Goal: Find specific page/section: Find specific page/section

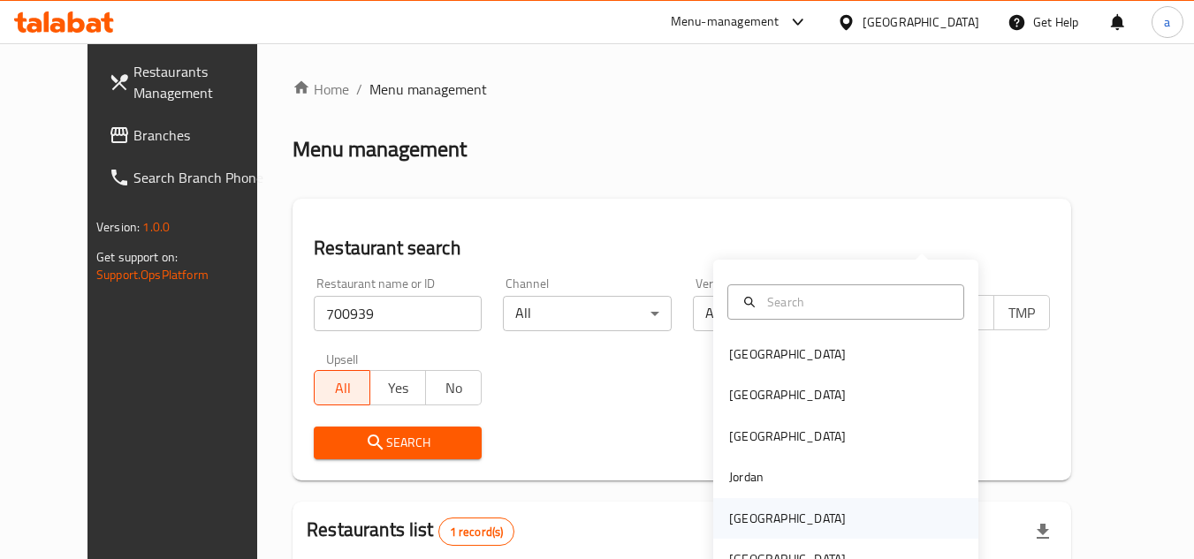
scroll to position [214, 0]
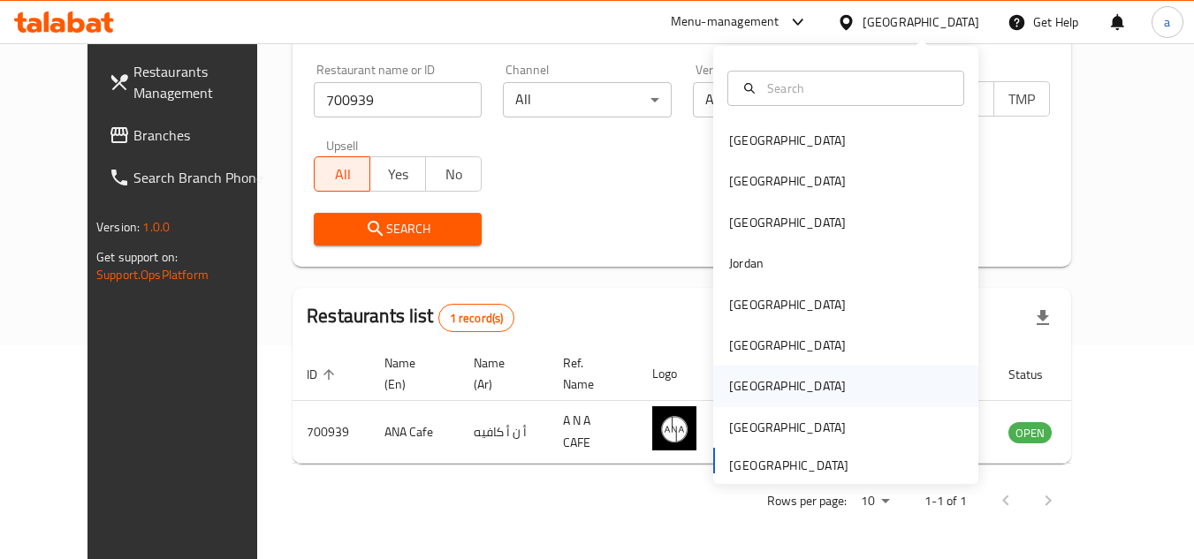
click at [866, 390] on div "[GEOGRAPHIC_DATA]" at bounding box center [845, 386] width 265 height 41
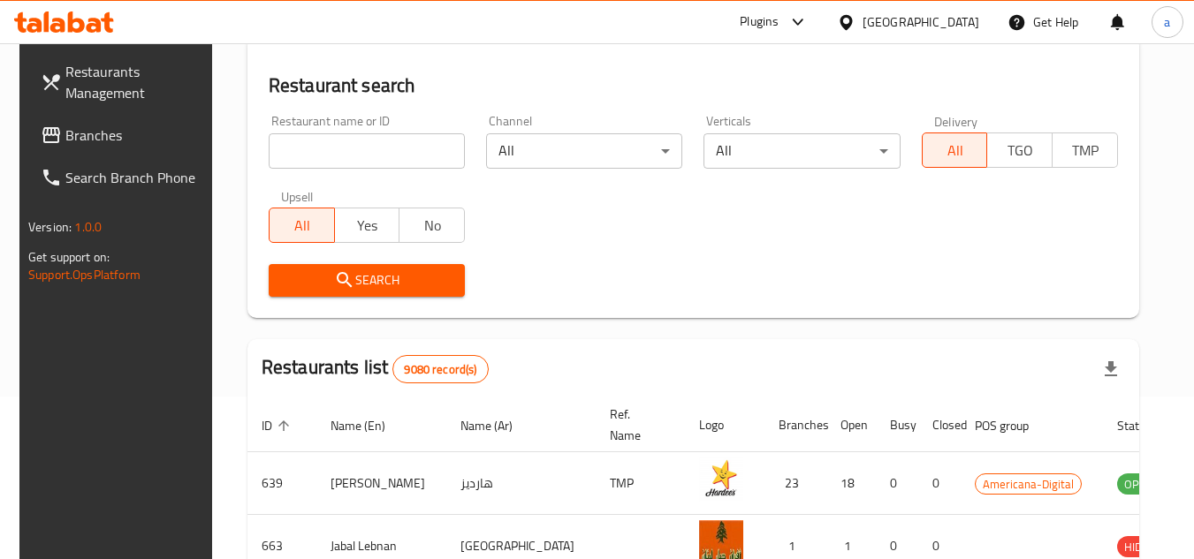
scroll to position [214, 0]
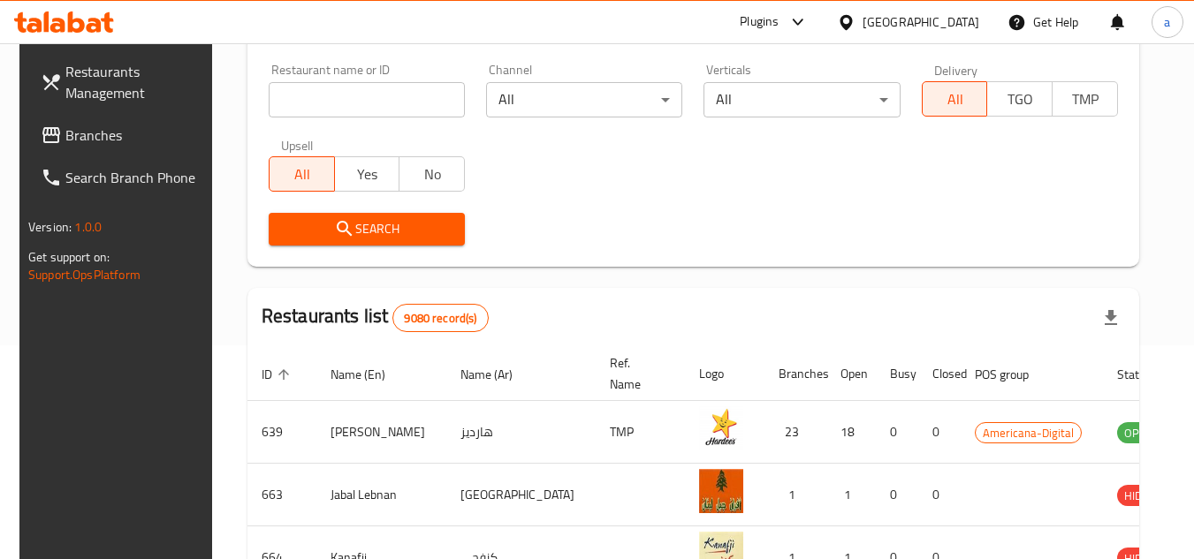
click at [81, 135] on span "Branches" at bounding box center [135, 135] width 140 height 21
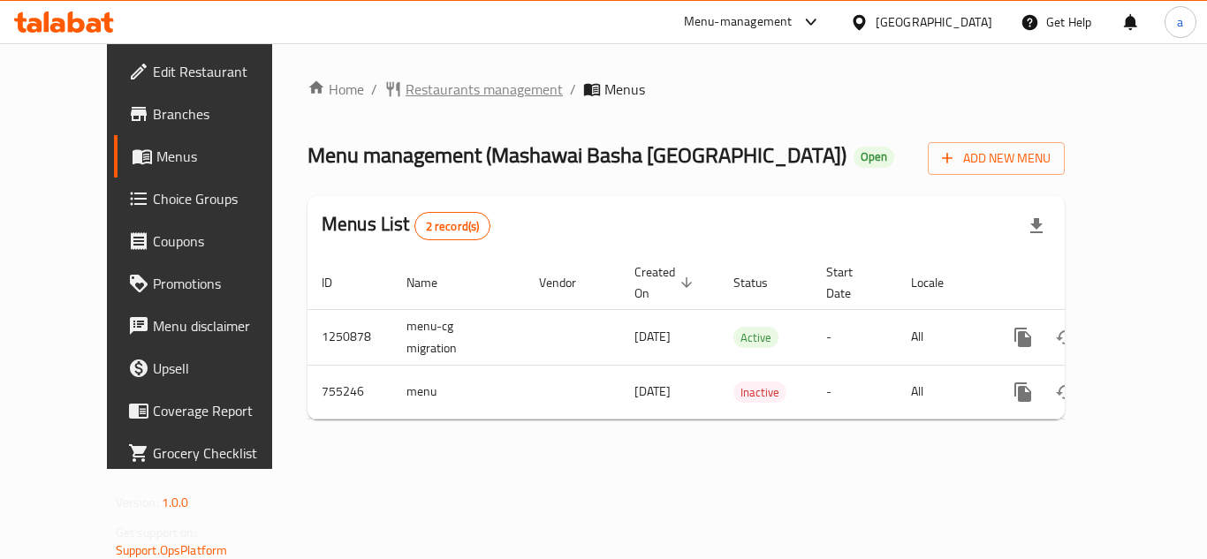
click at [406, 91] on span "Restaurants management" at bounding box center [484, 89] width 157 height 21
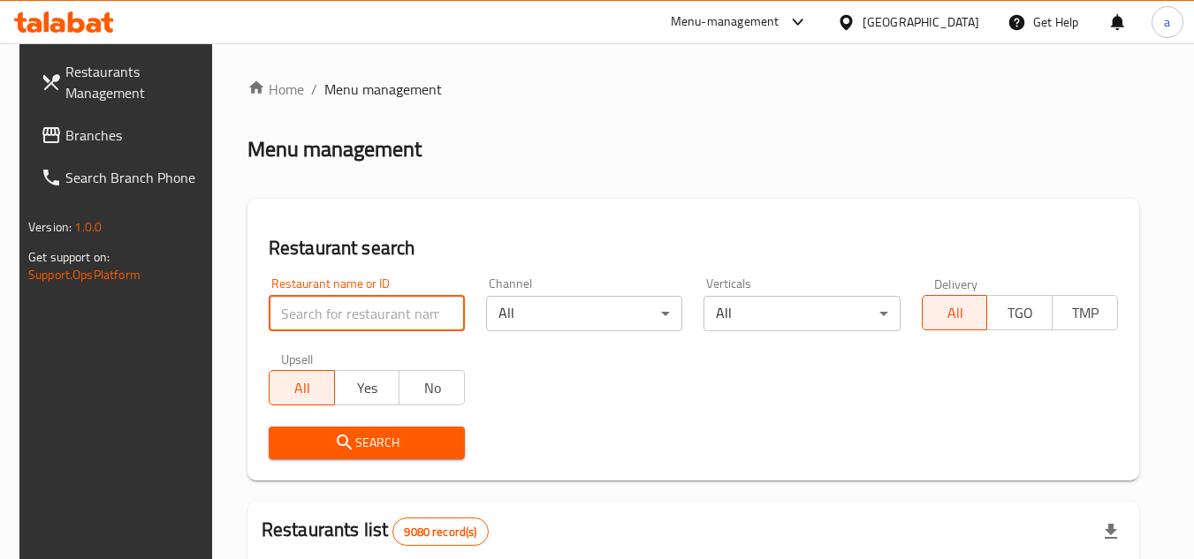
click at [354, 316] on input "search" at bounding box center [367, 313] width 196 height 35
paste input "649539"
type input "649539"
click at [386, 441] on span "Search" at bounding box center [367, 443] width 168 height 22
